Goal: Task Accomplishment & Management: Manage account settings

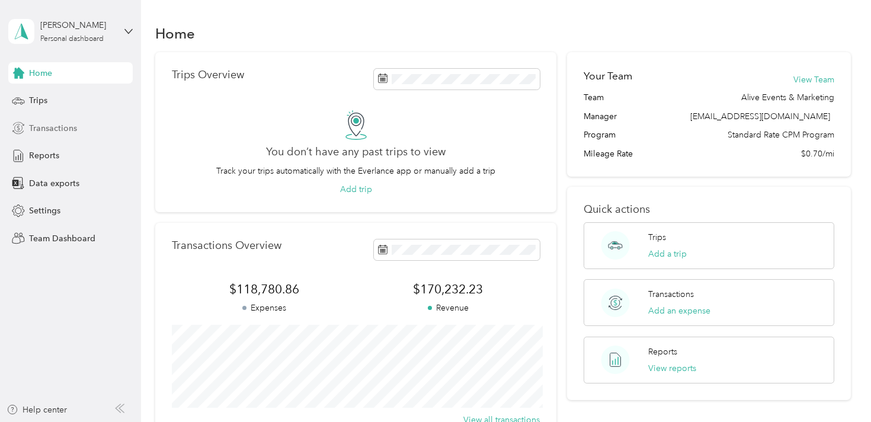
click at [60, 120] on div "Transactions" at bounding box center [70, 127] width 124 height 21
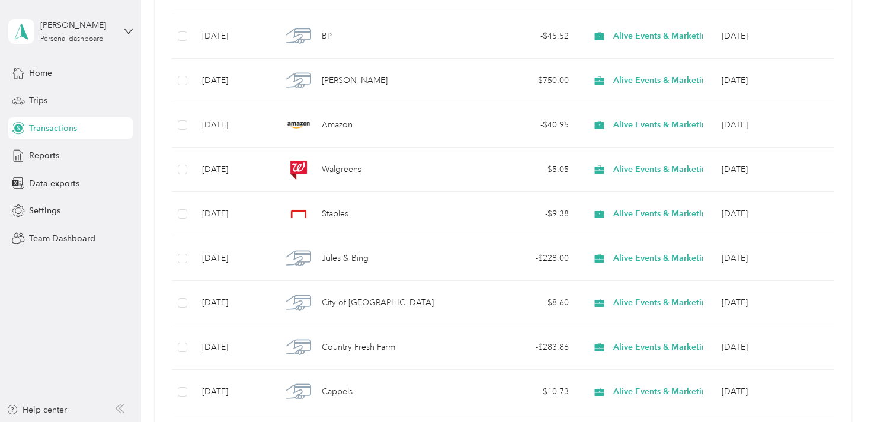
scroll to position [1068, 0]
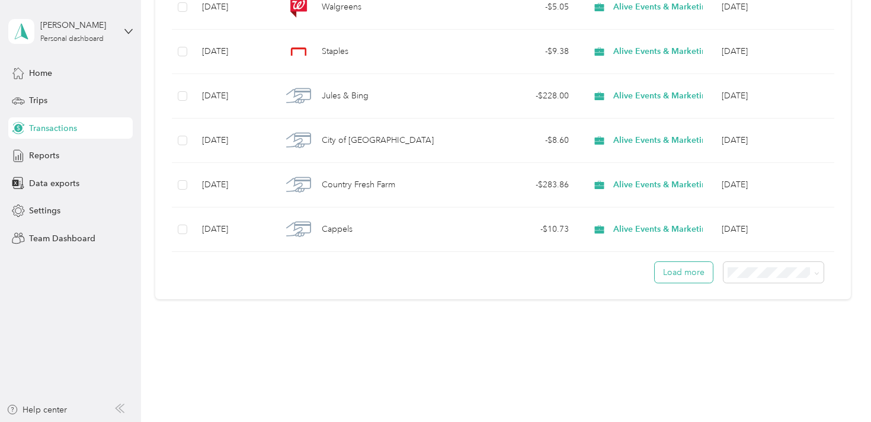
click at [696, 264] on button "Load more" at bounding box center [683, 272] width 58 height 21
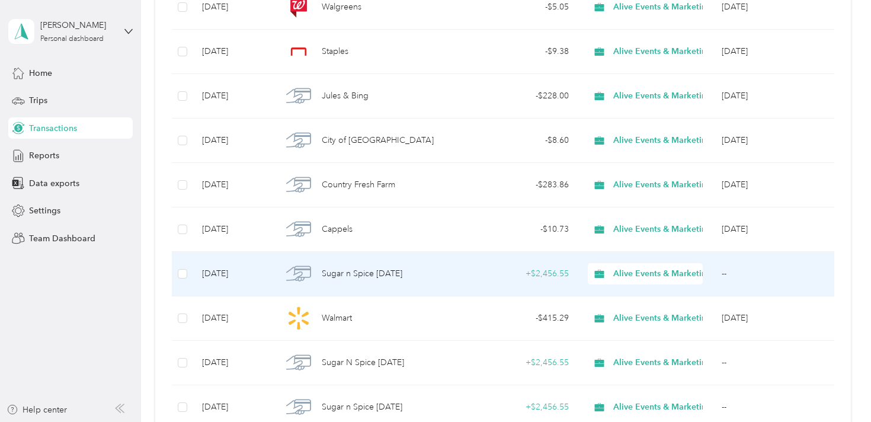
click at [680, 275] on span "Alive Events & Marketing" at bounding box center [662, 273] width 98 height 13
click at [691, 274] on span "Alive Events & Marketing" at bounding box center [662, 273] width 98 height 13
click at [813, 267] on td "--" at bounding box center [775, 274] width 127 height 44
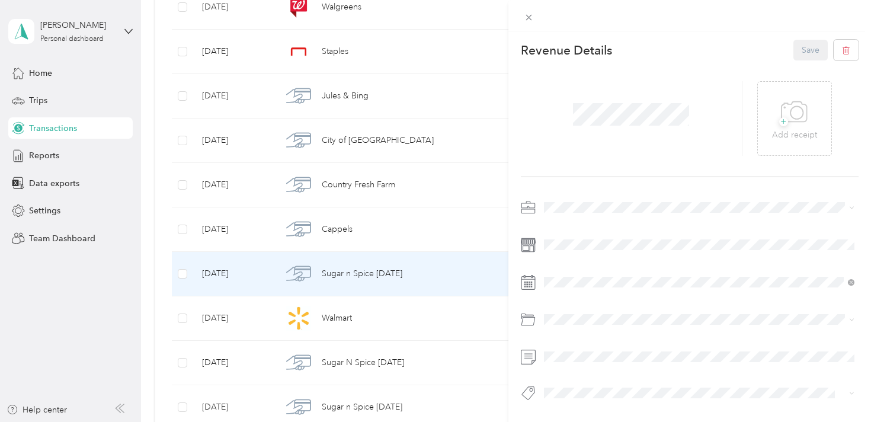
click at [531, 5] on div at bounding box center [689, 15] width 363 height 31
click at [529, 18] on icon at bounding box center [528, 18] width 6 height 6
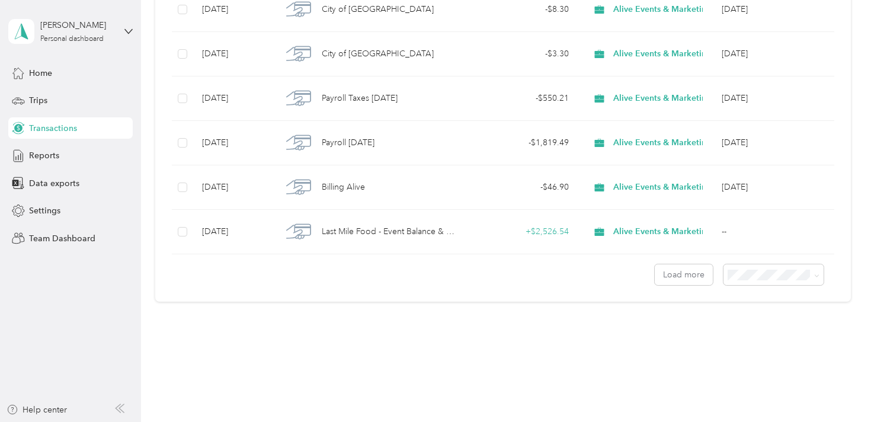
scroll to position [2176, 0]
click at [694, 277] on button "Load more" at bounding box center [683, 274] width 58 height 21
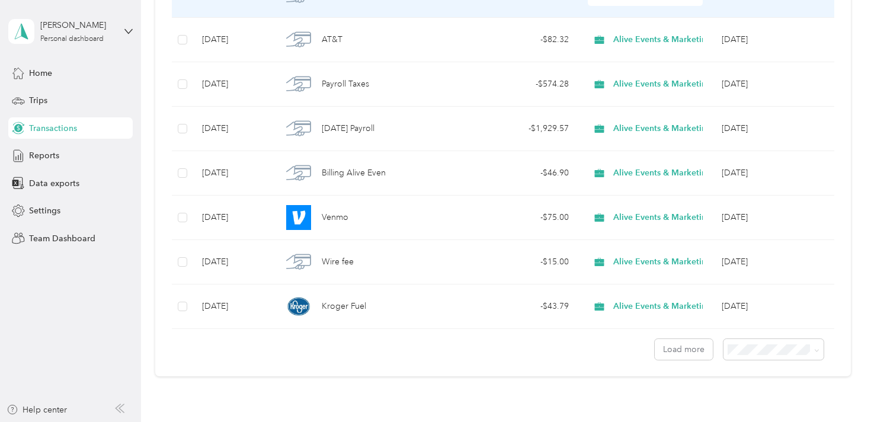
scroll to position [3289, 0]
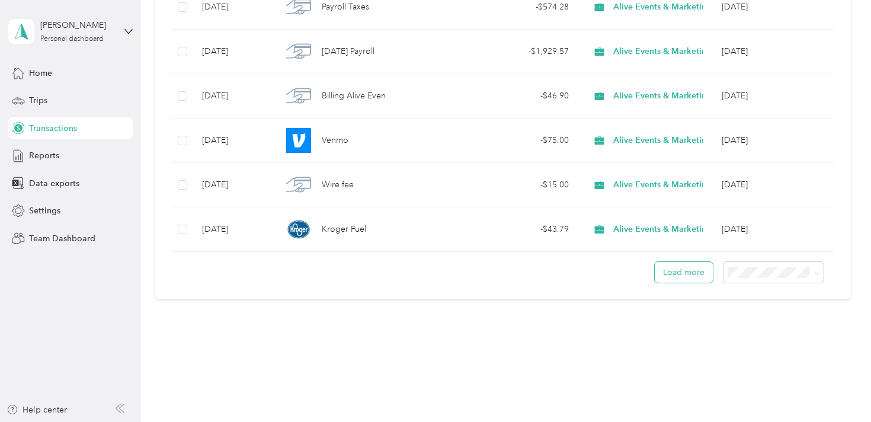
click at [698, 275] on button "Load more" at bounding box center [683, 272] width 58 height 21
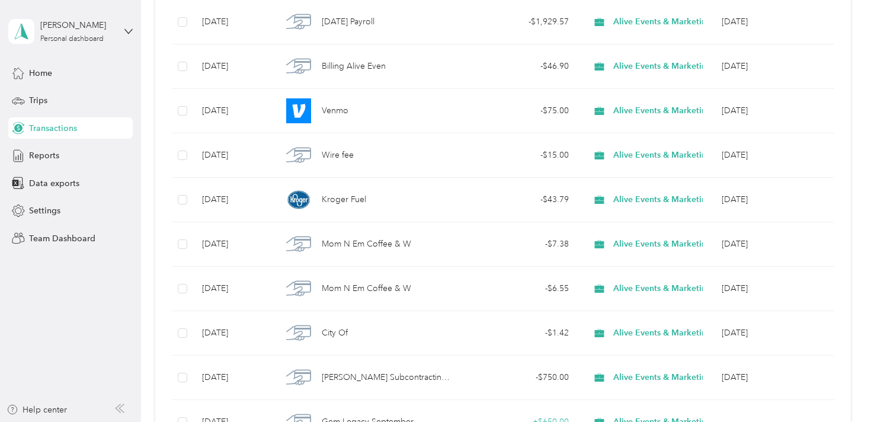
scroll to position [3318, 0]
